Goal: Information Seeking & Learning: Learn about a topic

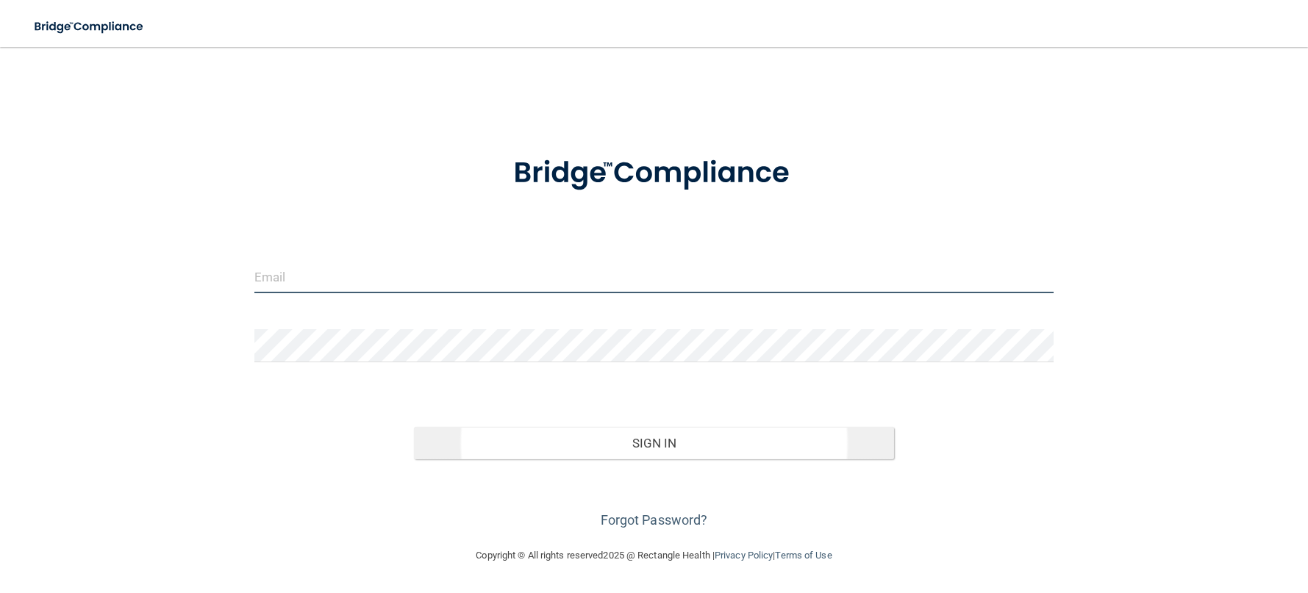
type input "[EMAIL_ADDRESS][DOMAIN_NAME]"
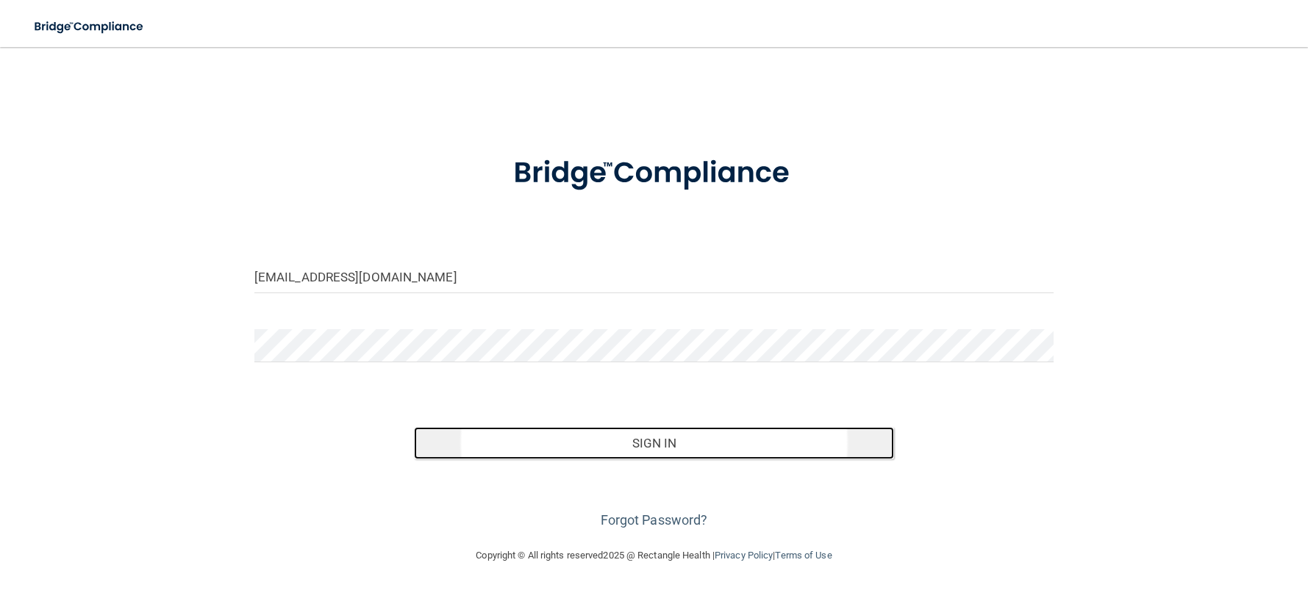
click at [639, 439] on button "Sign In" at bounding box center [653, 443] width 479 height 32
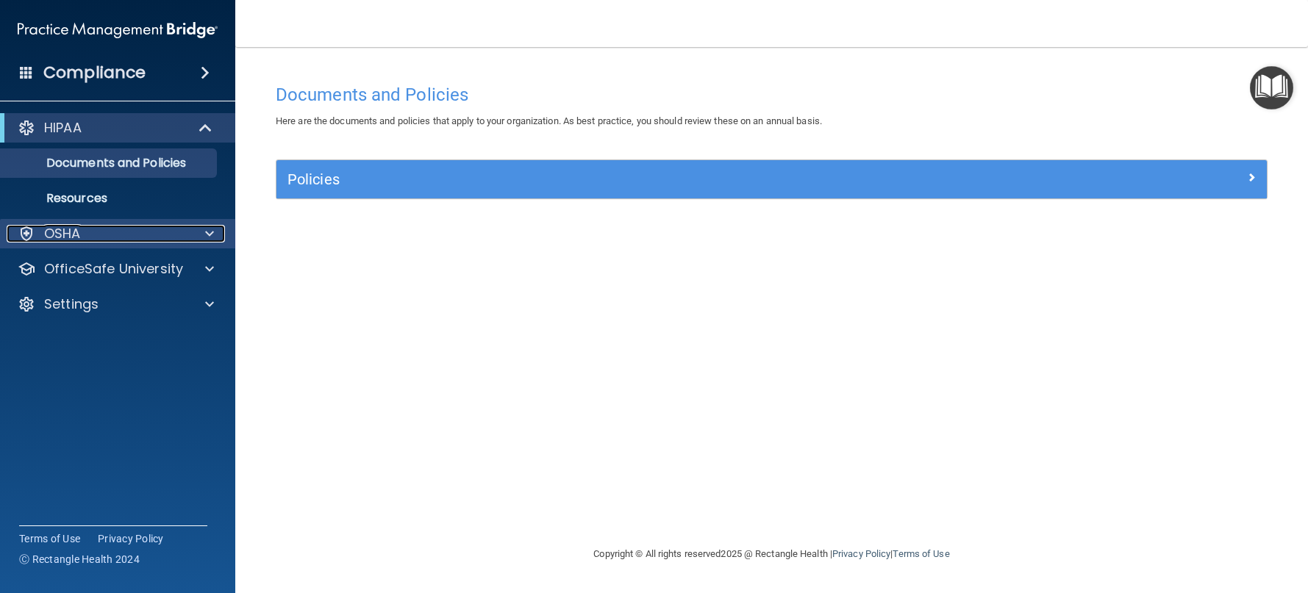
click at [211, 231] on span at bounding box center [209, 234] width 9 height 18
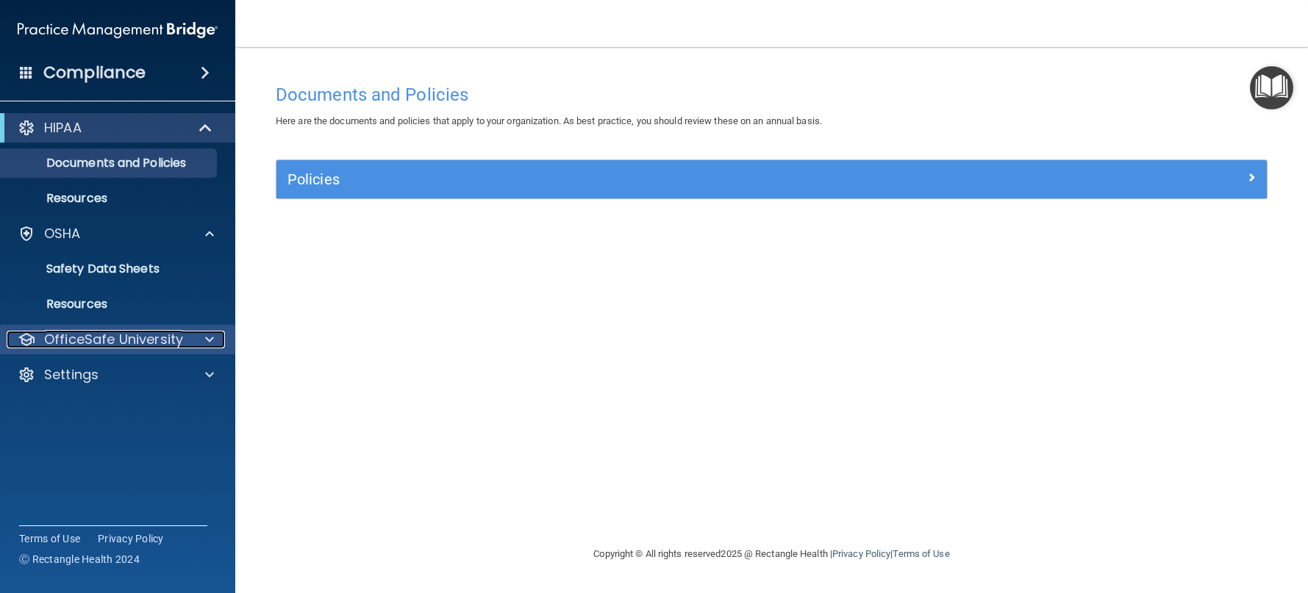
click at [102, 338] on p "OfficeSafe University" at bounding box center [113, 340] width 139 height 18
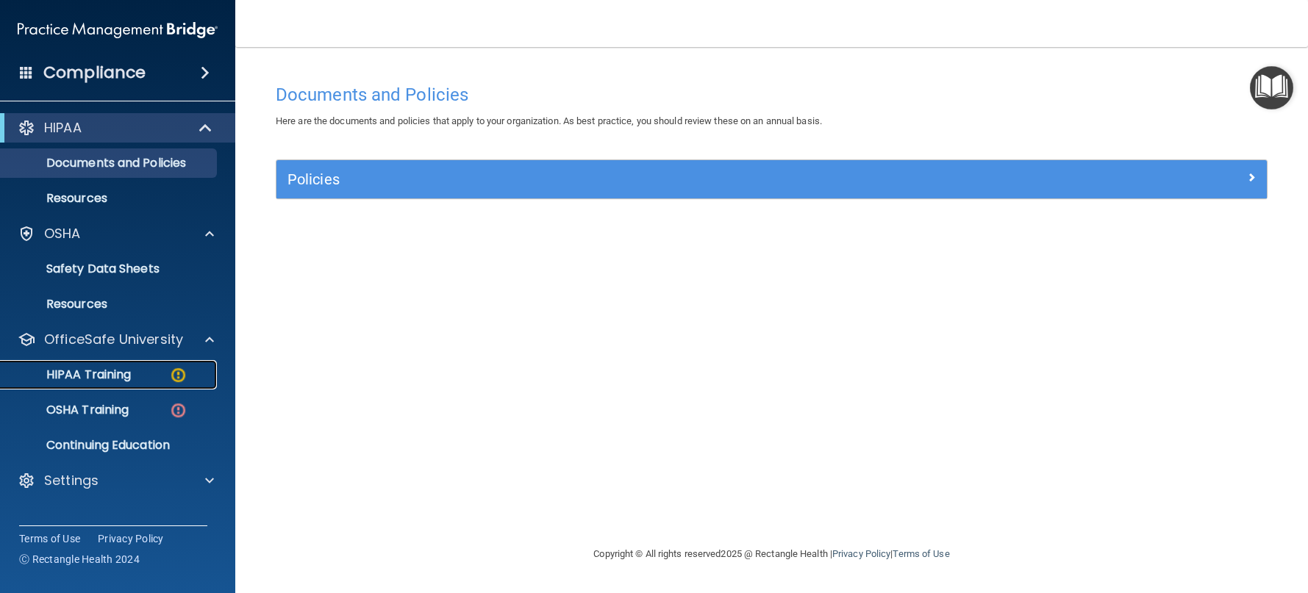
click at [107, 379] on p "HIPAA Training" at bounding box center [70, 375] width 121 height 15
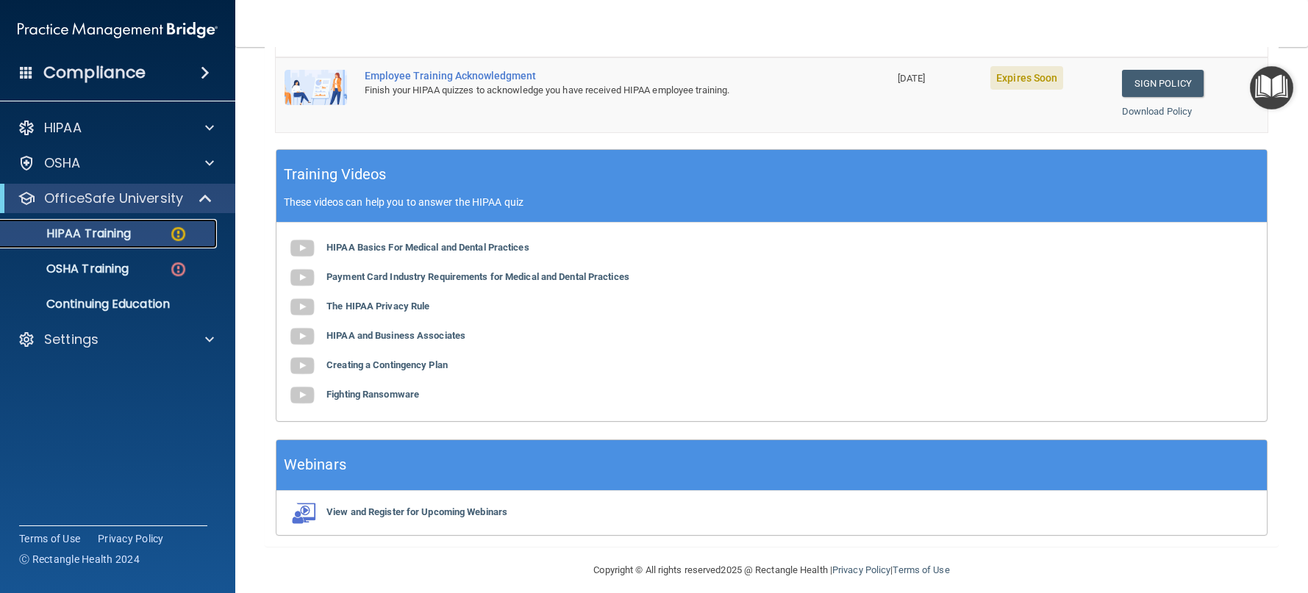
scroll to position [513, 0]
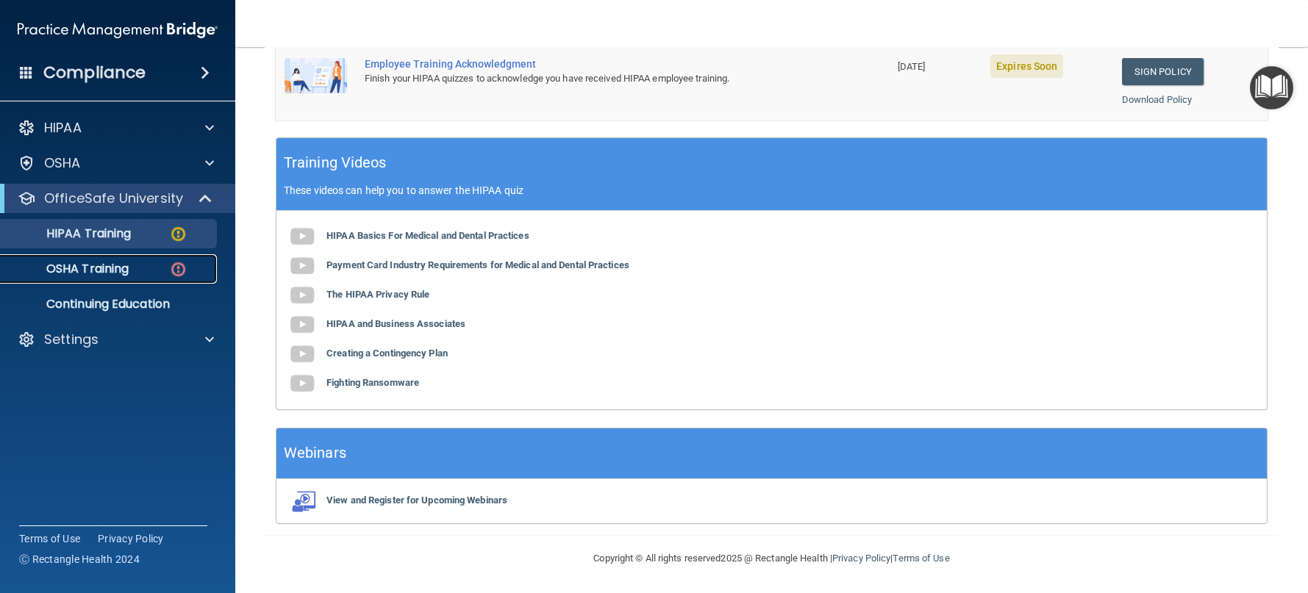
click at [116, 272] on p "OSHA Training" at bounding box center [69, 269] width 119 height 15
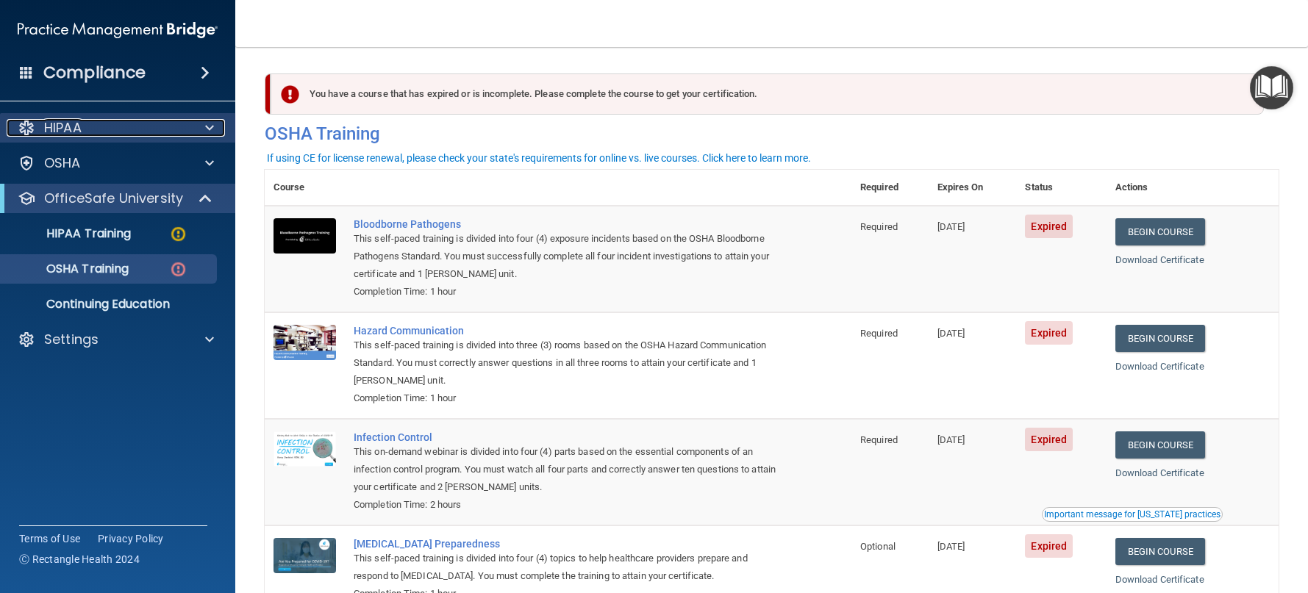
click at [83, 129] on div "HIPAA" at bounding box center [98, 128] width 182 height 18
